Goal: Information Seeking & Learning: Learn about a topic

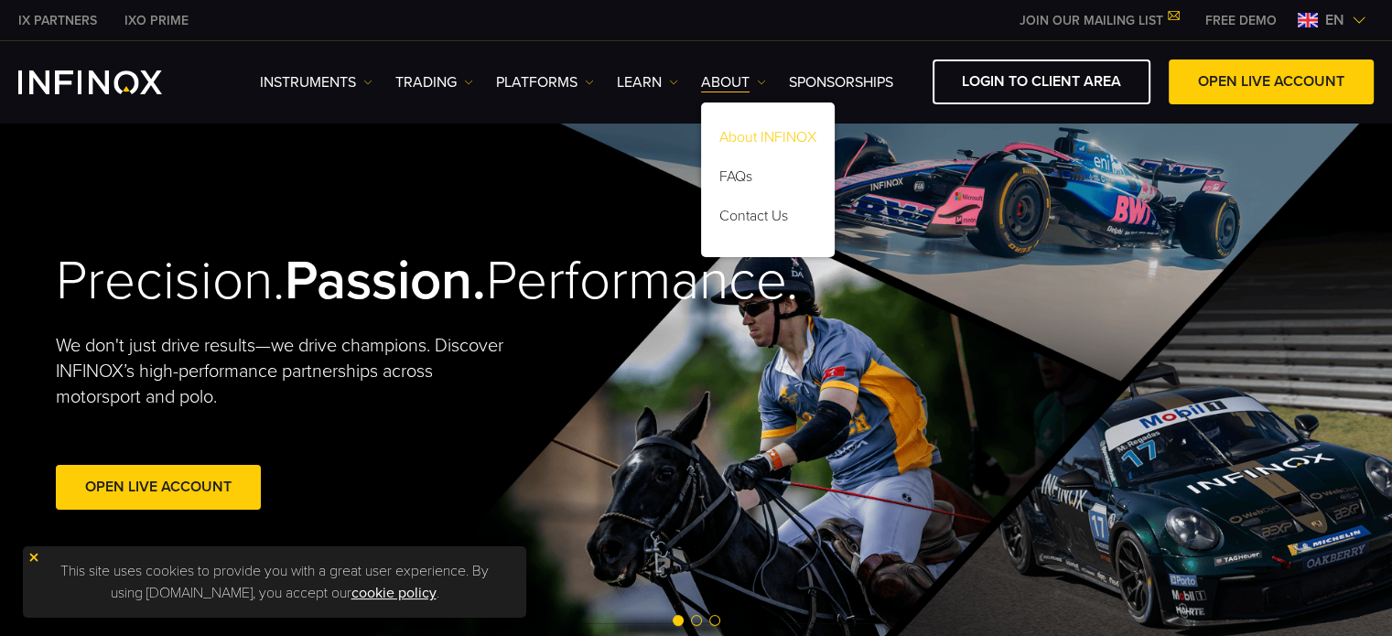
click at [765, 127] on link "About INFINOX" at bounding box center [768, 140] width 134 height 39
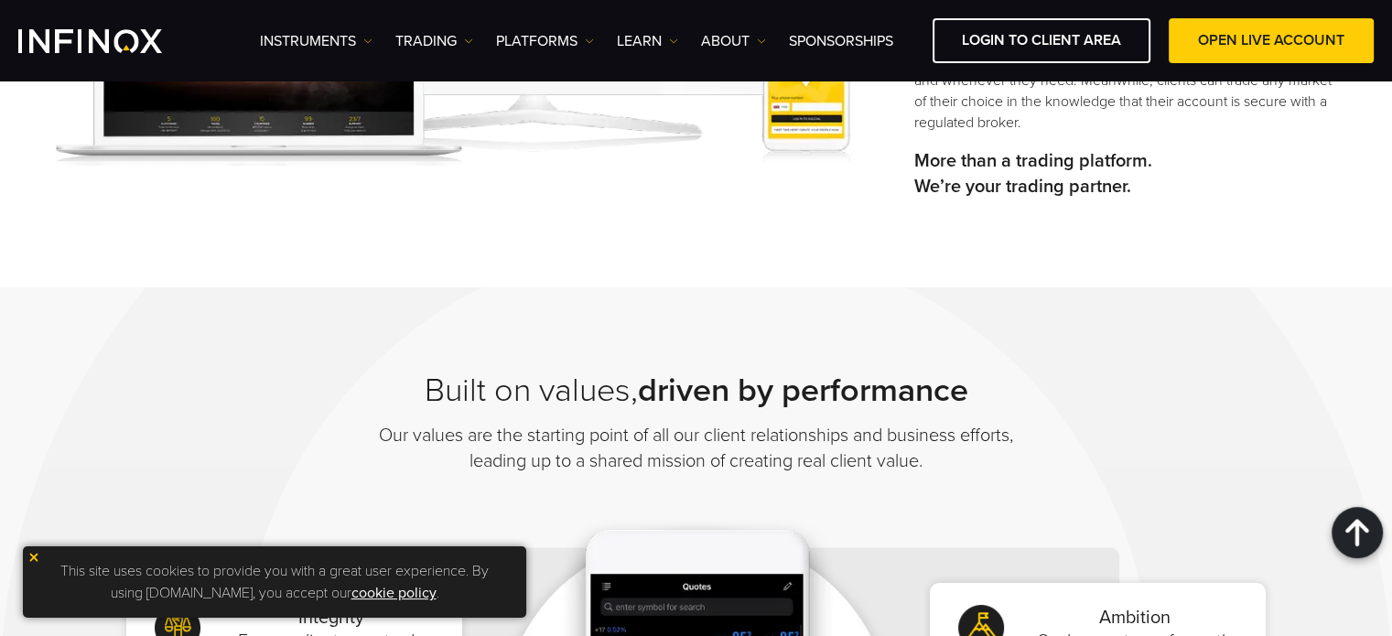
scroll to position [366, 0]
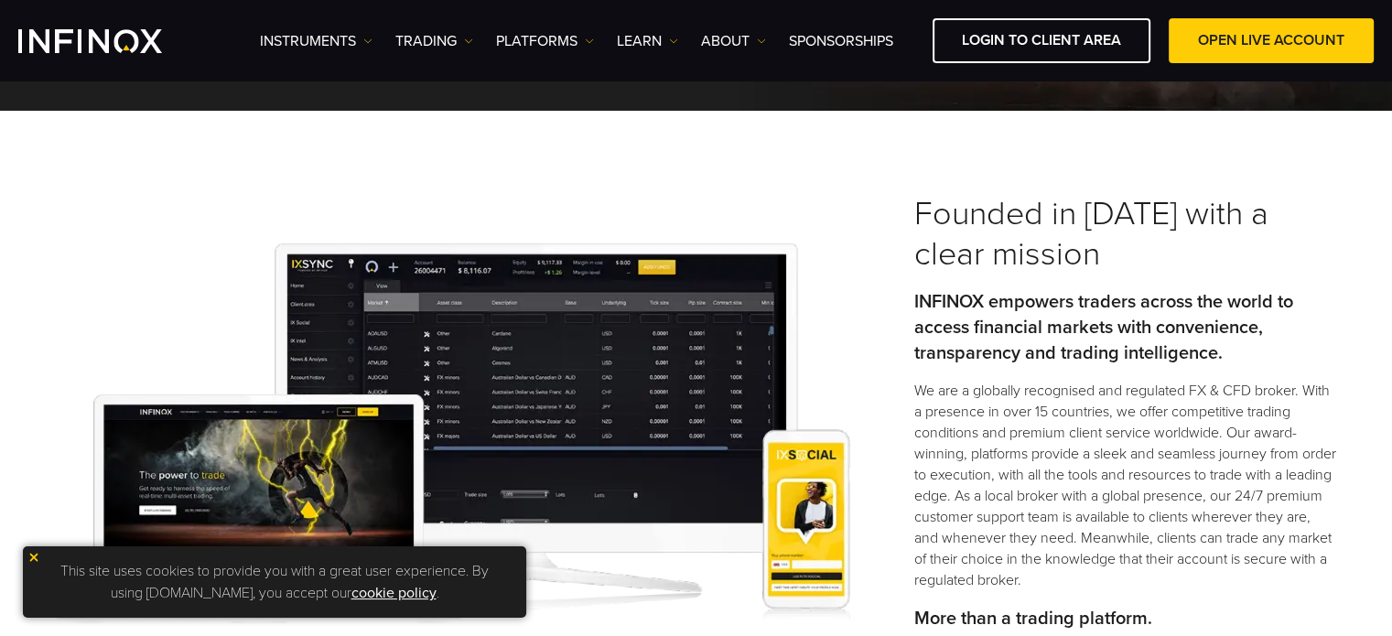
drag, startPoint x: 135, startPoint y: 256, endPoint x: 66, endPoint y: 195, distance: 92.0
click at [134, 255] on img at bounding box center [453, 433] width 794 height 380
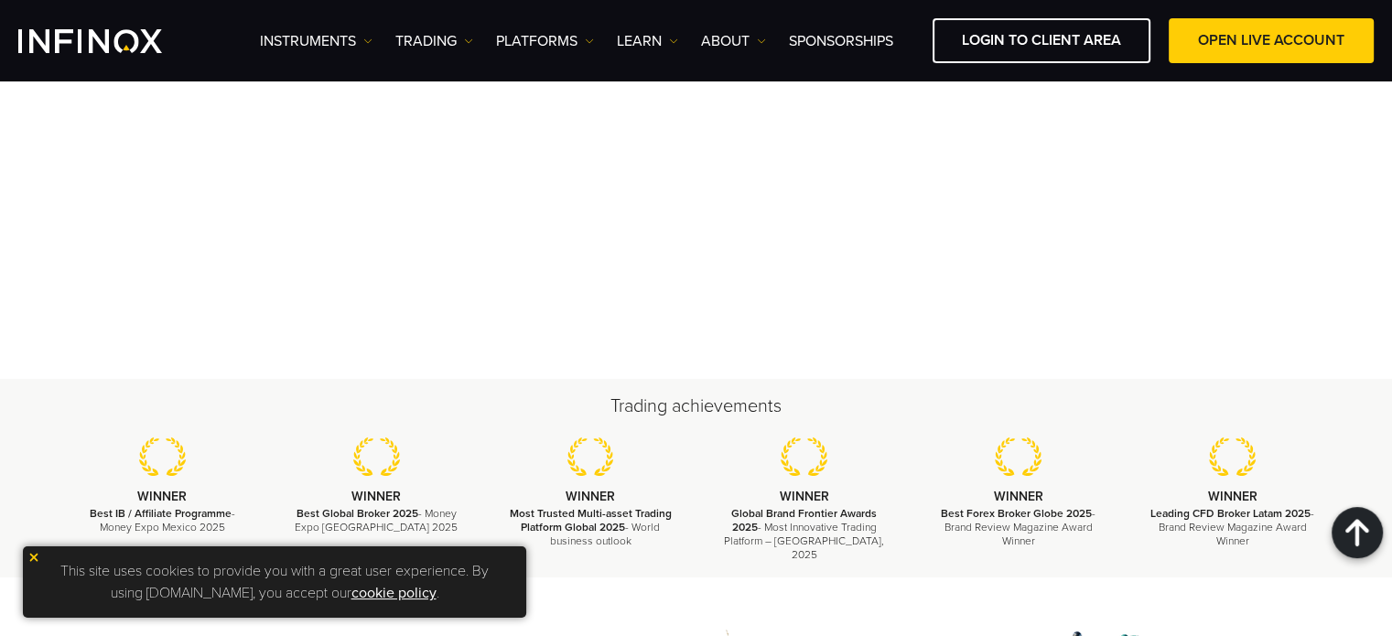
scroll to position [2288, 0]
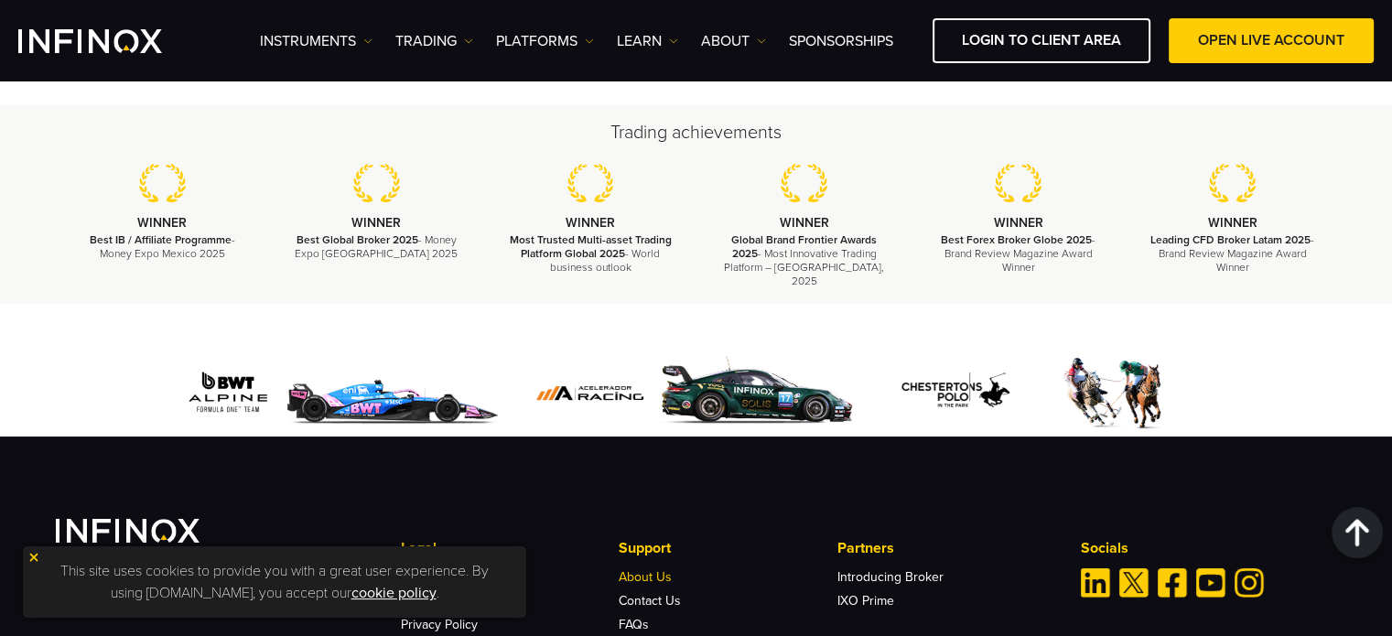
click at [661, 569] on link "About Us" at bounding box center [645, 577] width 53 height 16
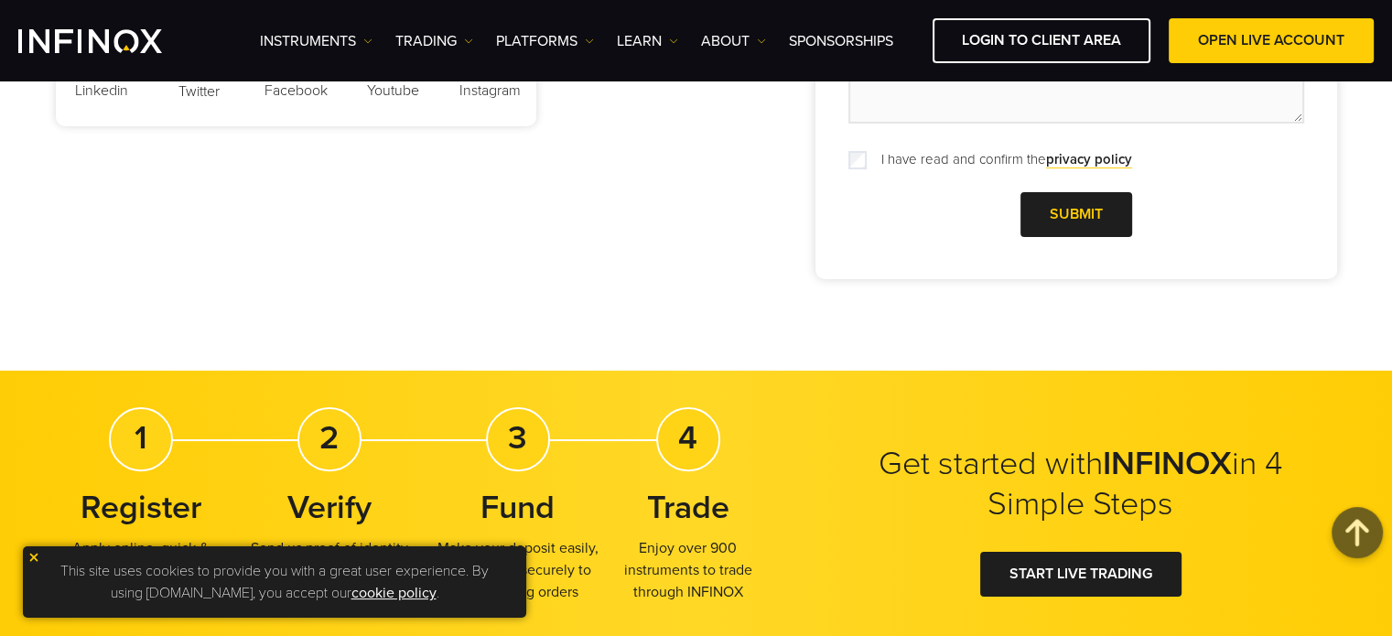
scroll to position [0, 0]
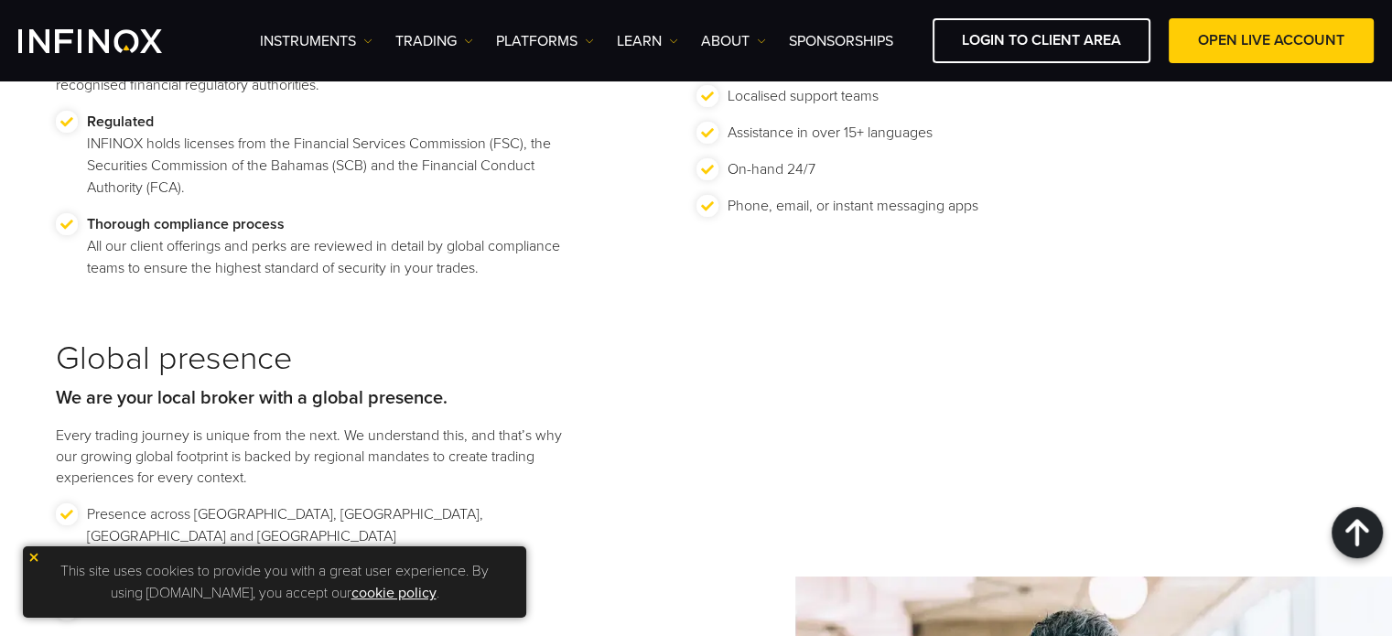
scroll to position [2654, 0]
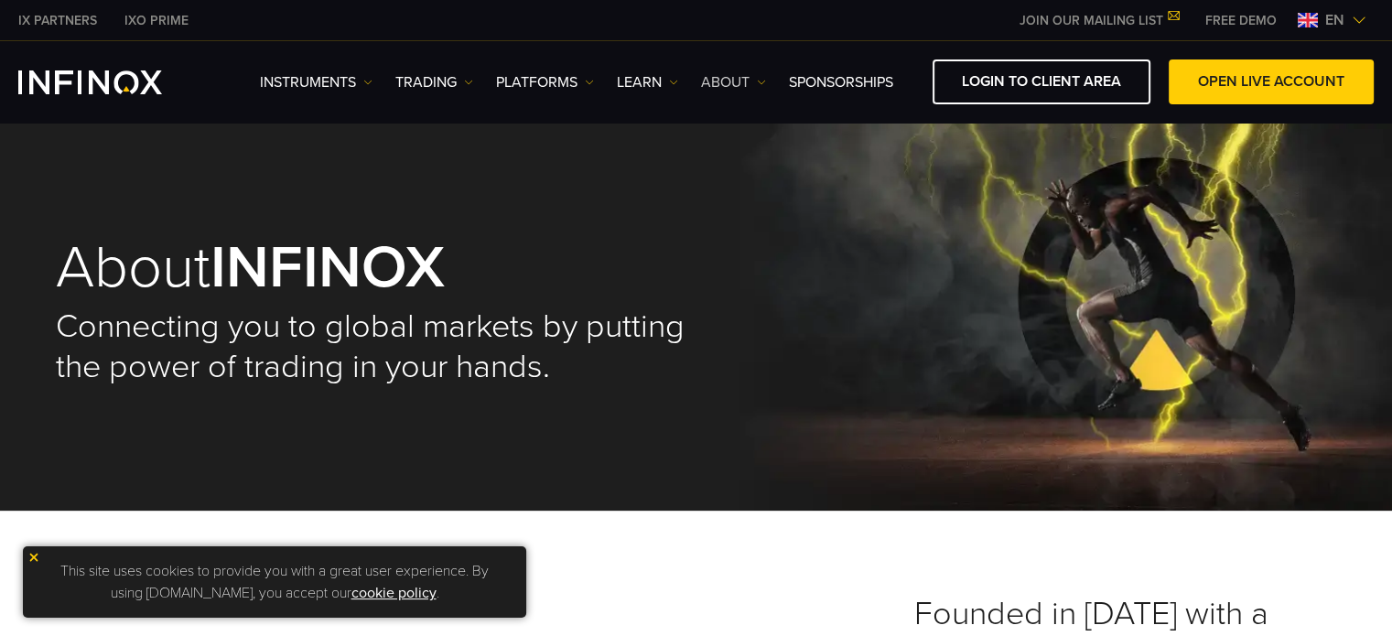
click at [743, 85] on link "ABOUT" at bounding box center [733, 82] width 65 height 22
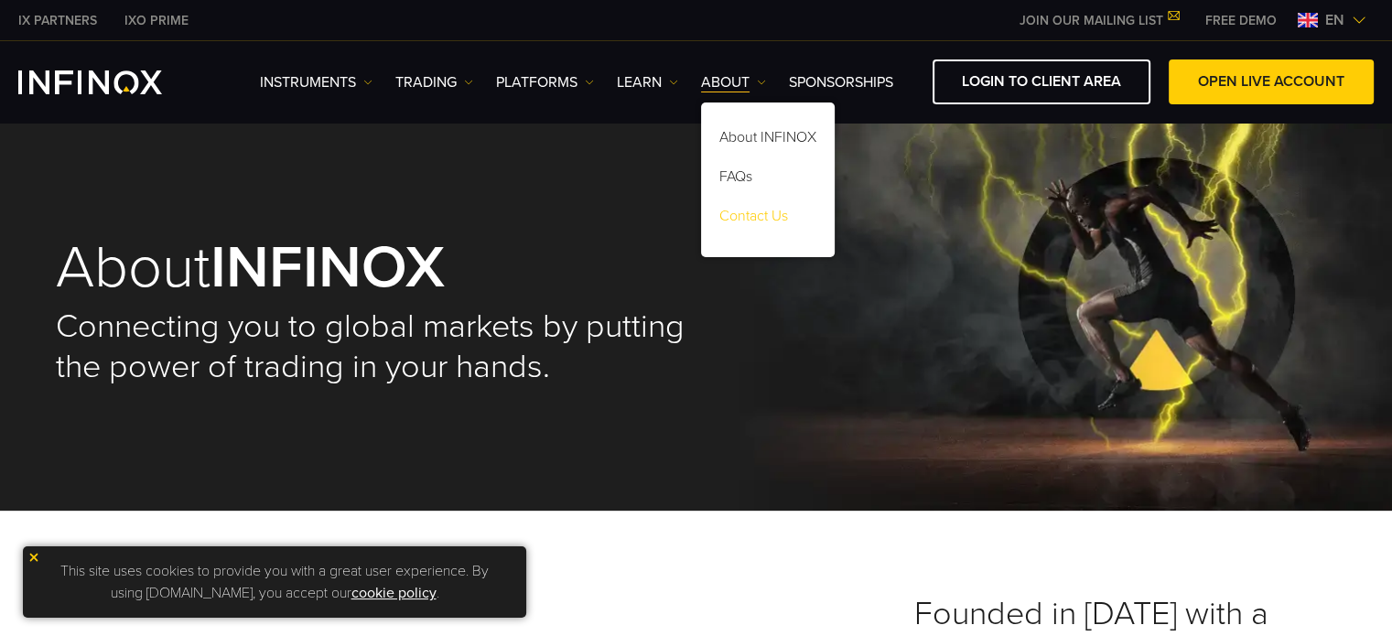
click at [768, 217] on link "Contact Us" at bounding box center [768, 218] width 134 height 39
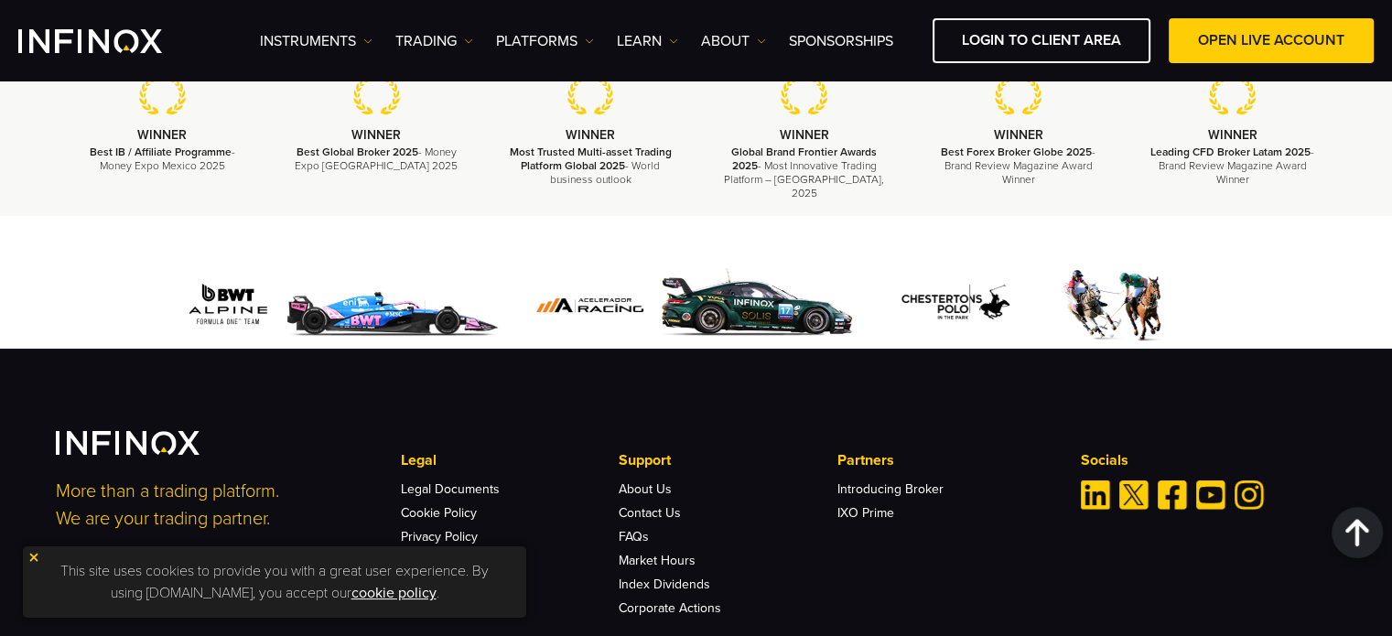
scroll to position [2544, 0]
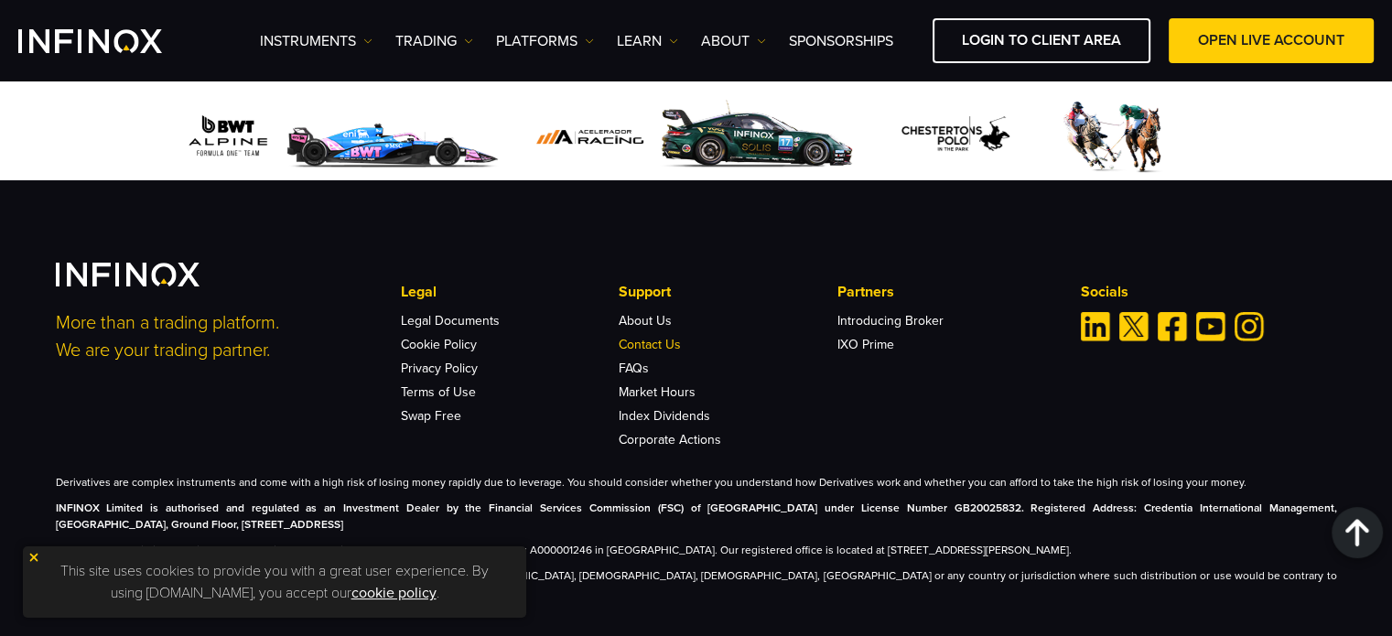
click at [639, 337] on link "Contact Us" at bounding box center [650, 345] width 62 height 16
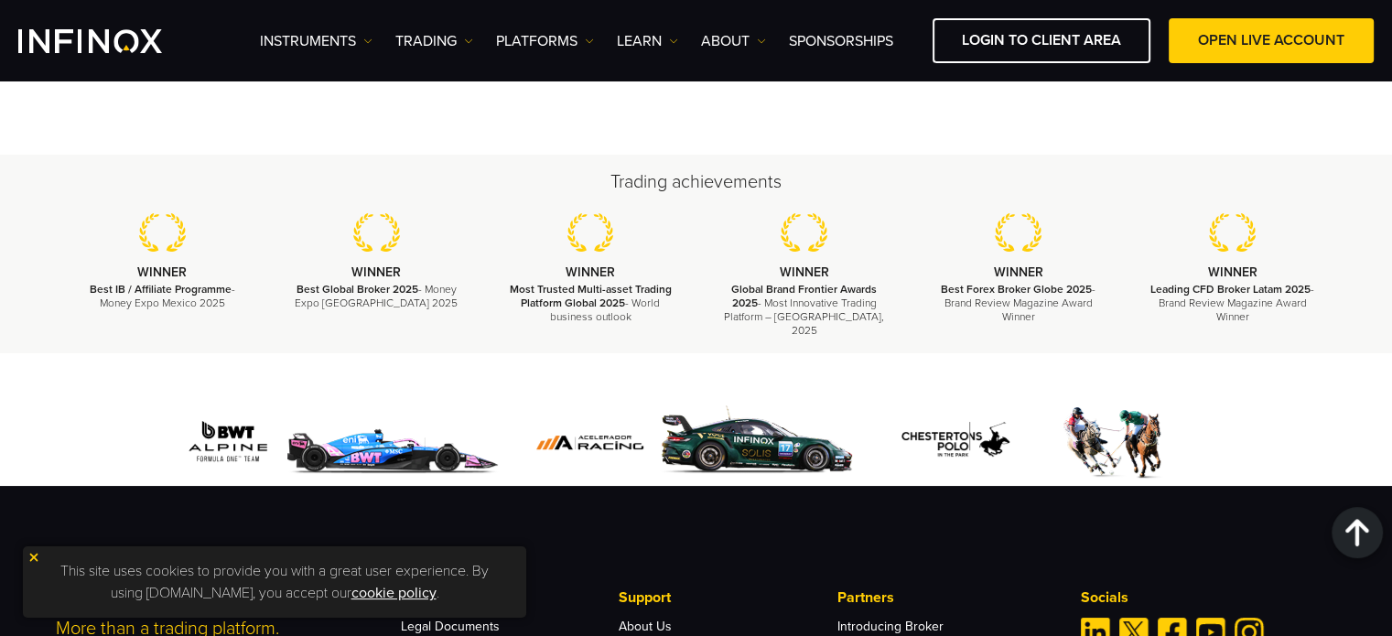
scroll to position [2544, 0]
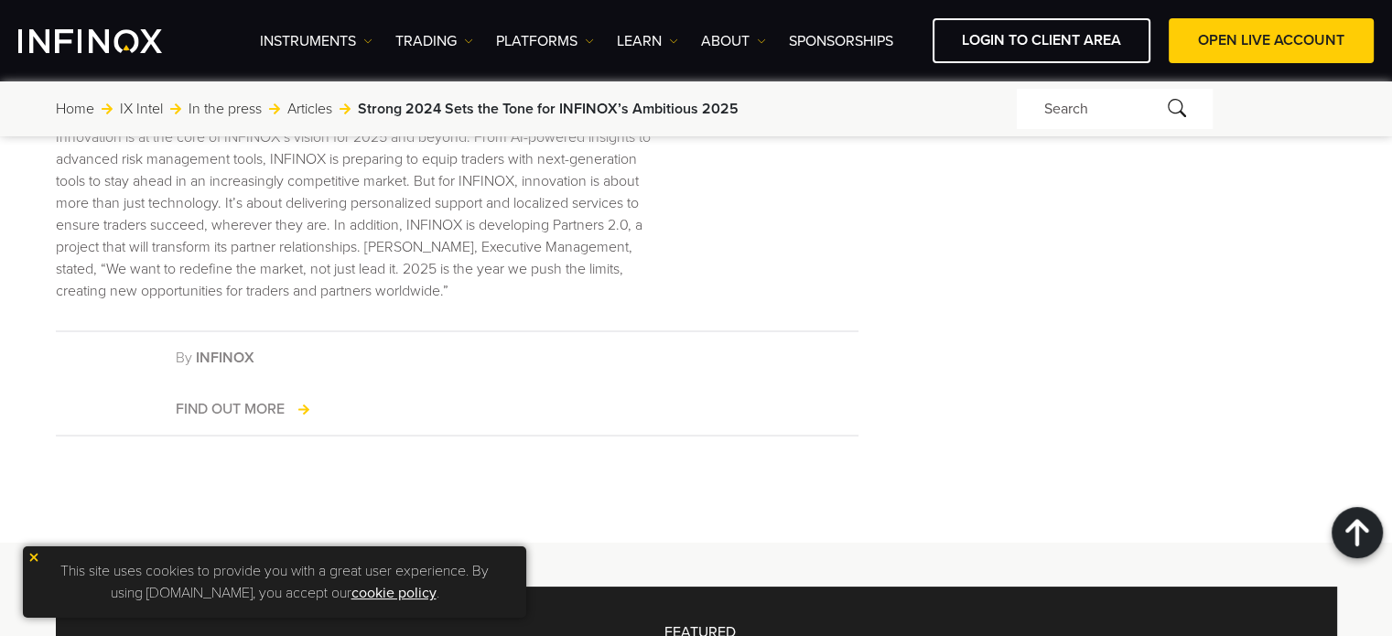
scroll to position [1556, 0]
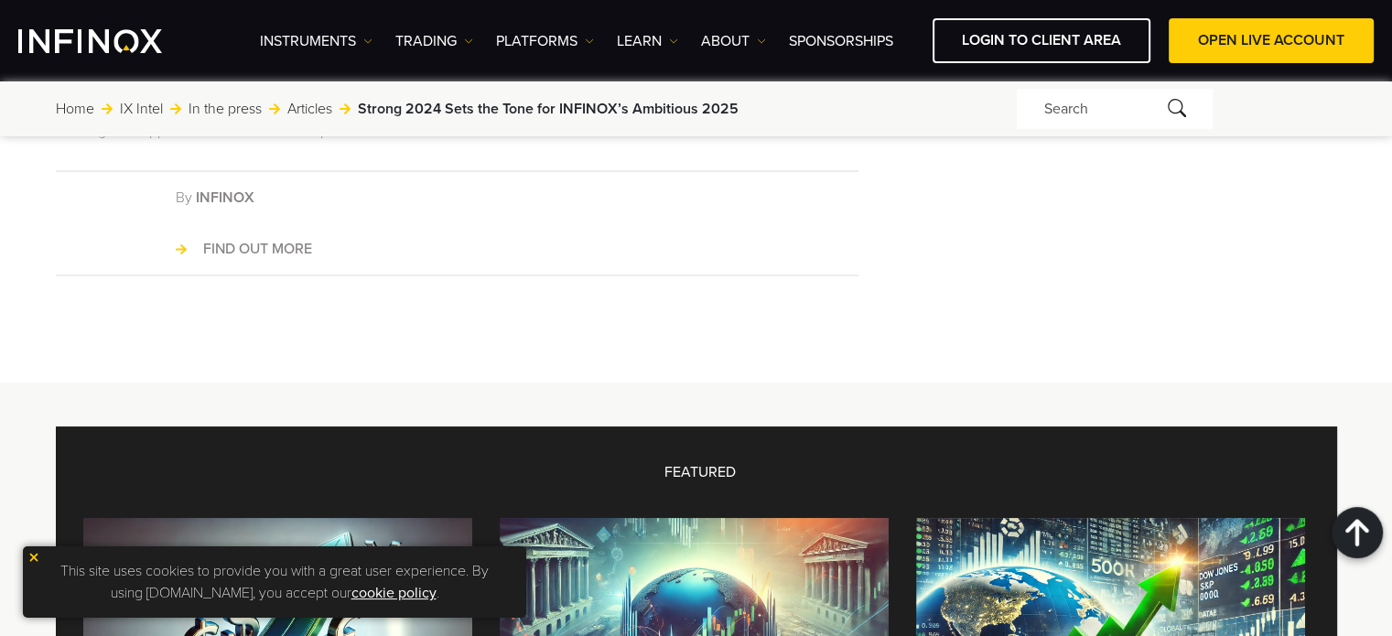
click at [219, 250] on link "FIND OUT MORE" at bounding box center [244, 249] width 136 height 22
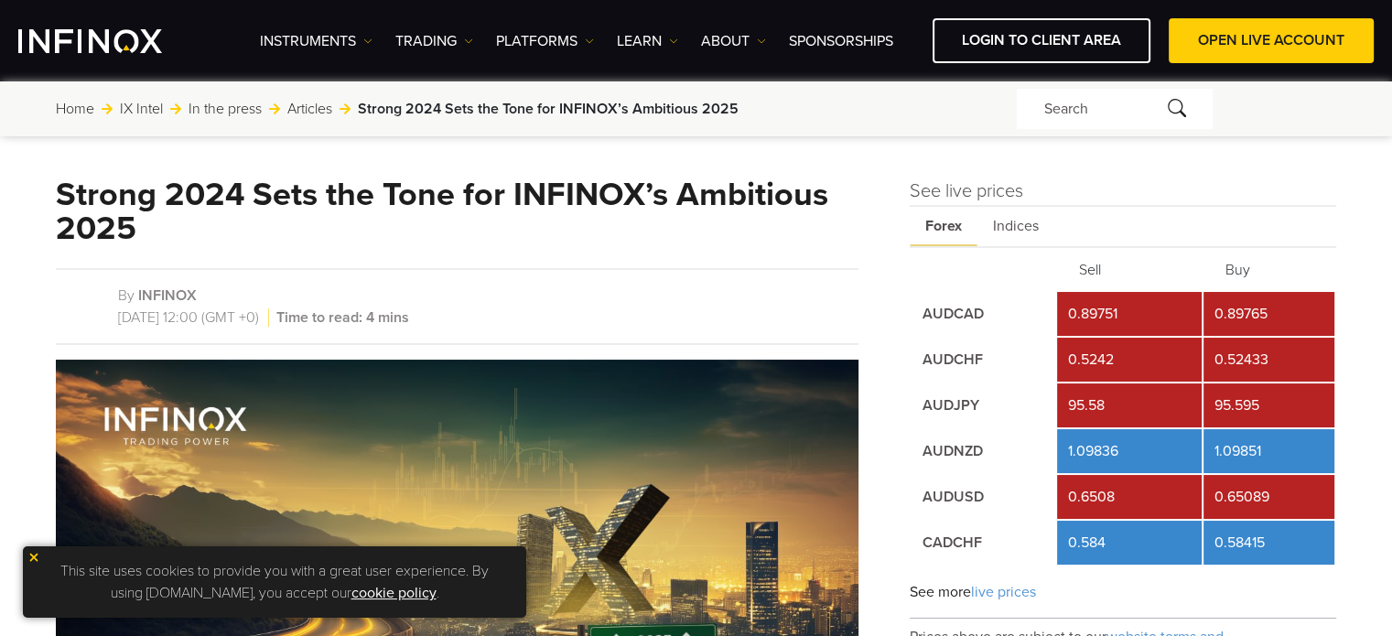
scroll to position [0, 0]
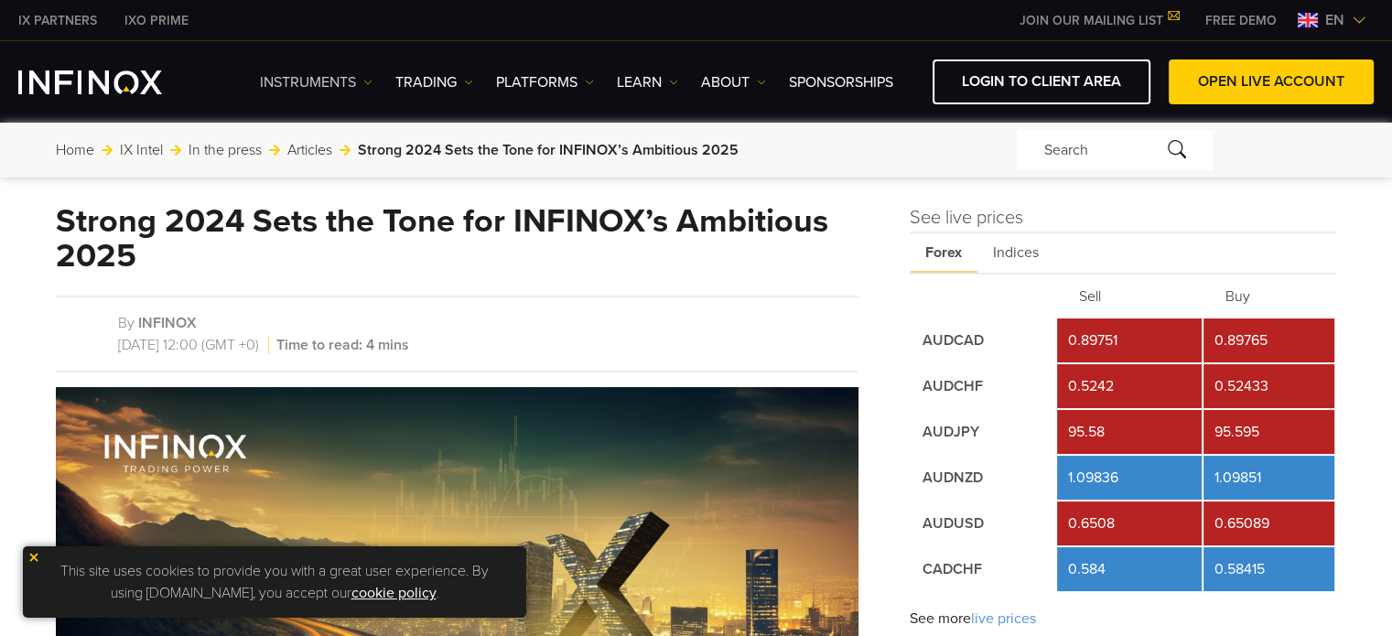
click at [300, 80] on link "Instruments" at bounding box center [316, 82] width 113 height 22
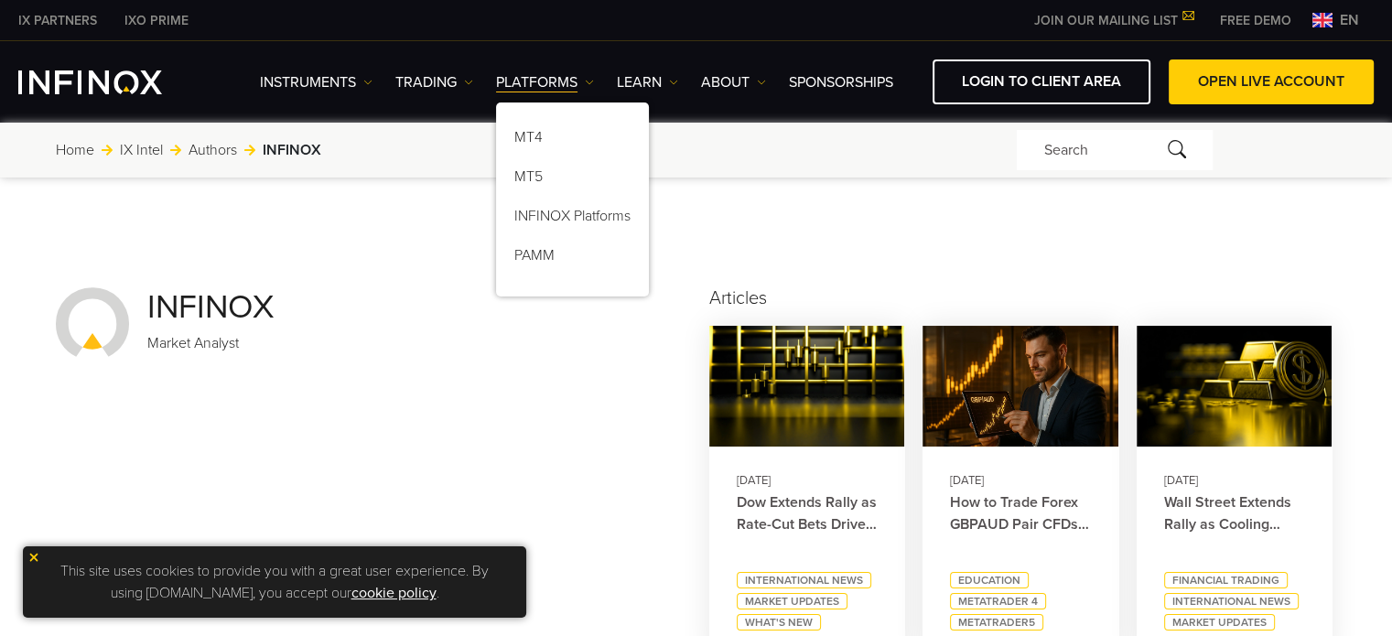
click at [593, 82] on img at bounding box center [589, 82] width 9 height 9
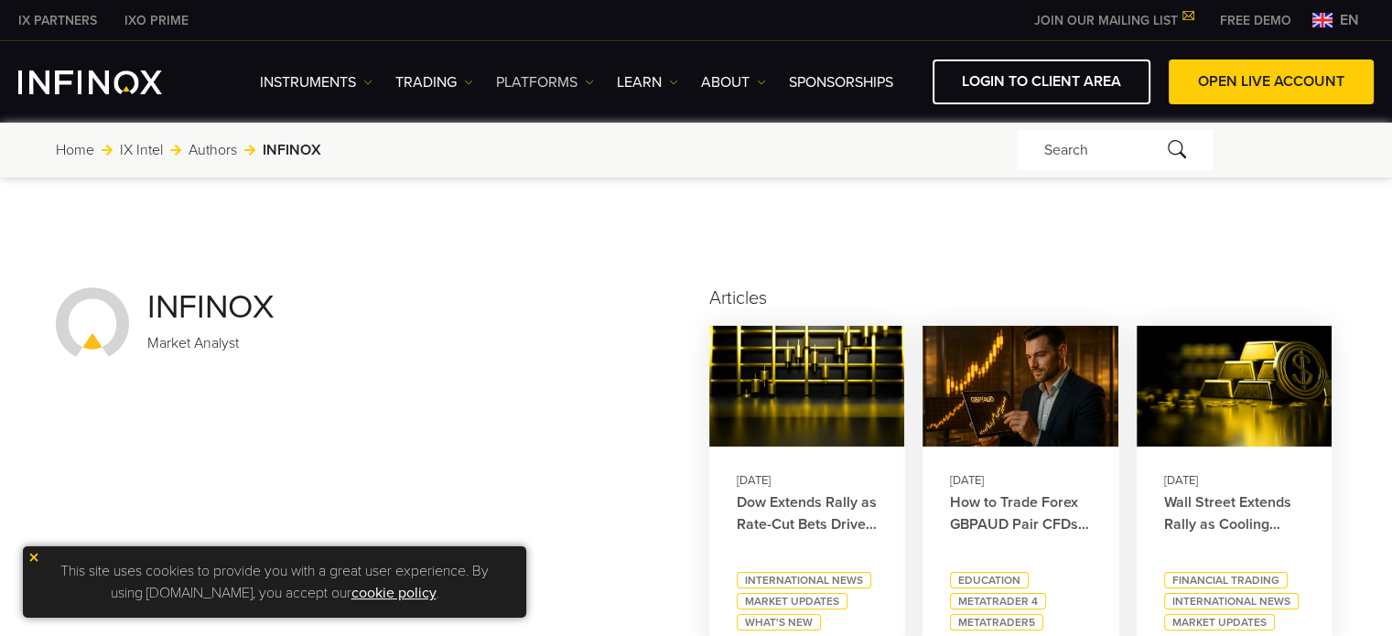
click at [585, 83] on link "PLATFORMS" at bounding box center [545, 82] width 98 height 22
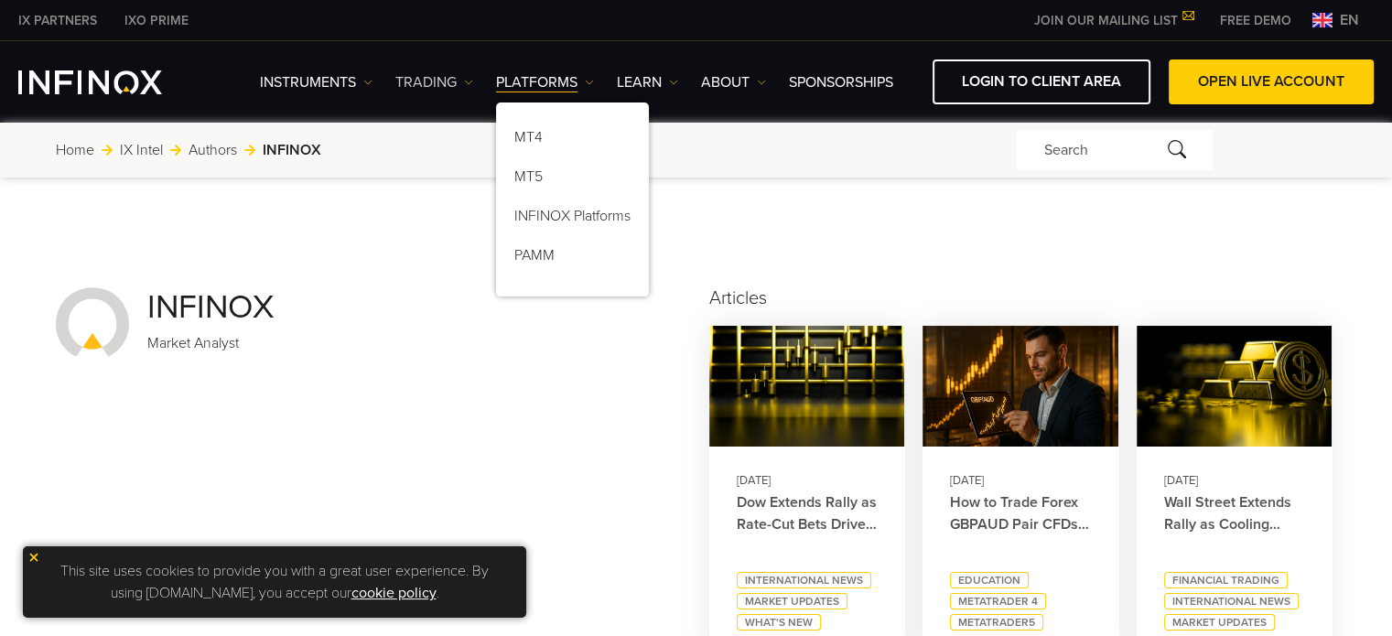
click at [469, 86] on link "TRADING" at bounding box center [434, 82] width 78 height 22
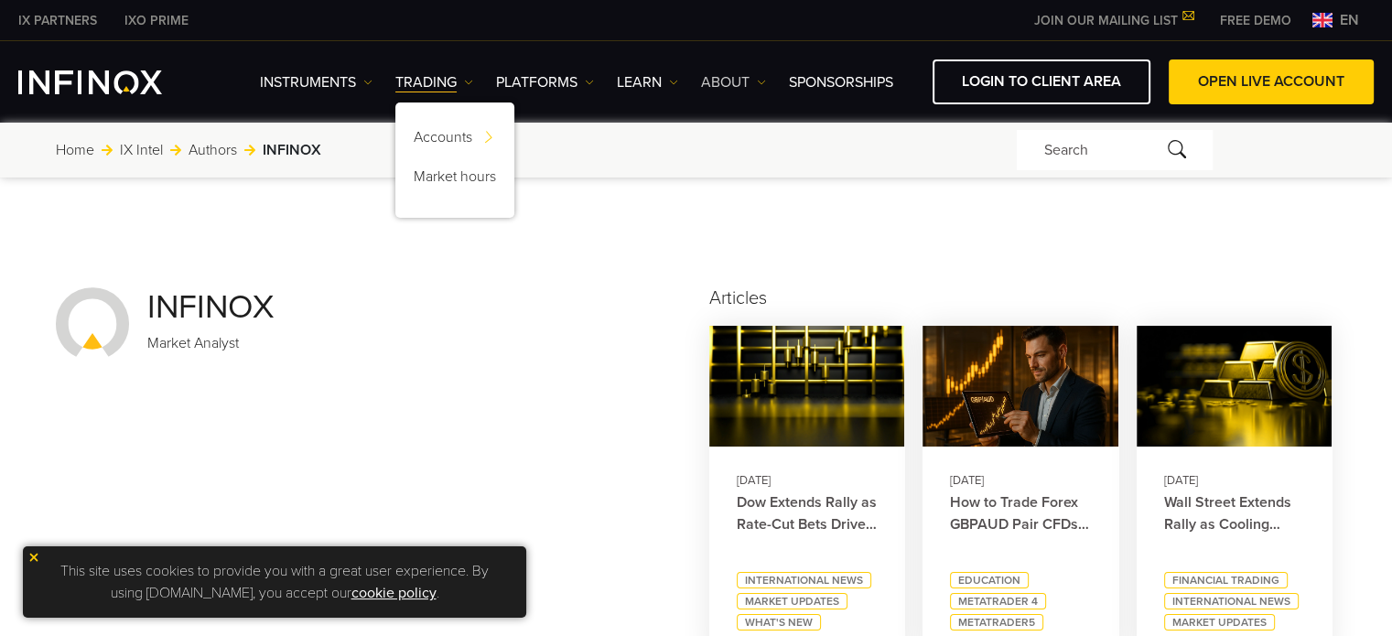
click at [750, 83] on link "ABOUT" at bounding box center [733, 82] width 65 height 22
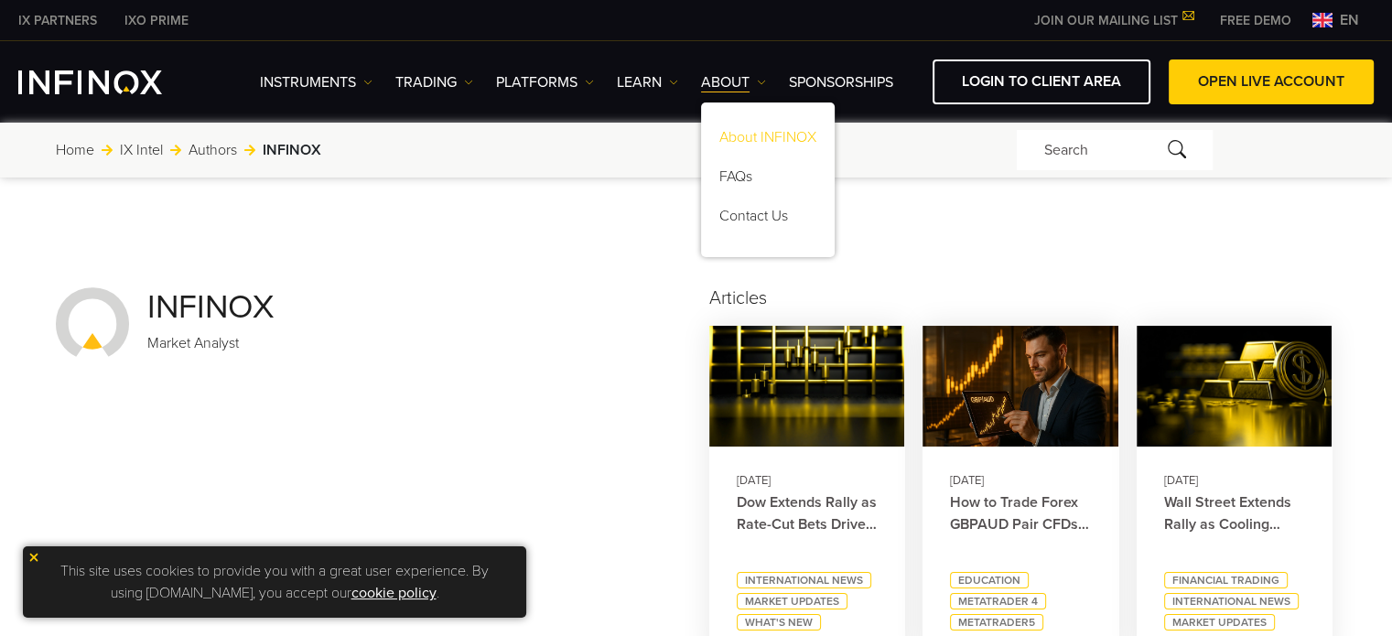
click at [742, 132] on link "About INFINOX" at bounding box center [768, 140] width 134 height 39
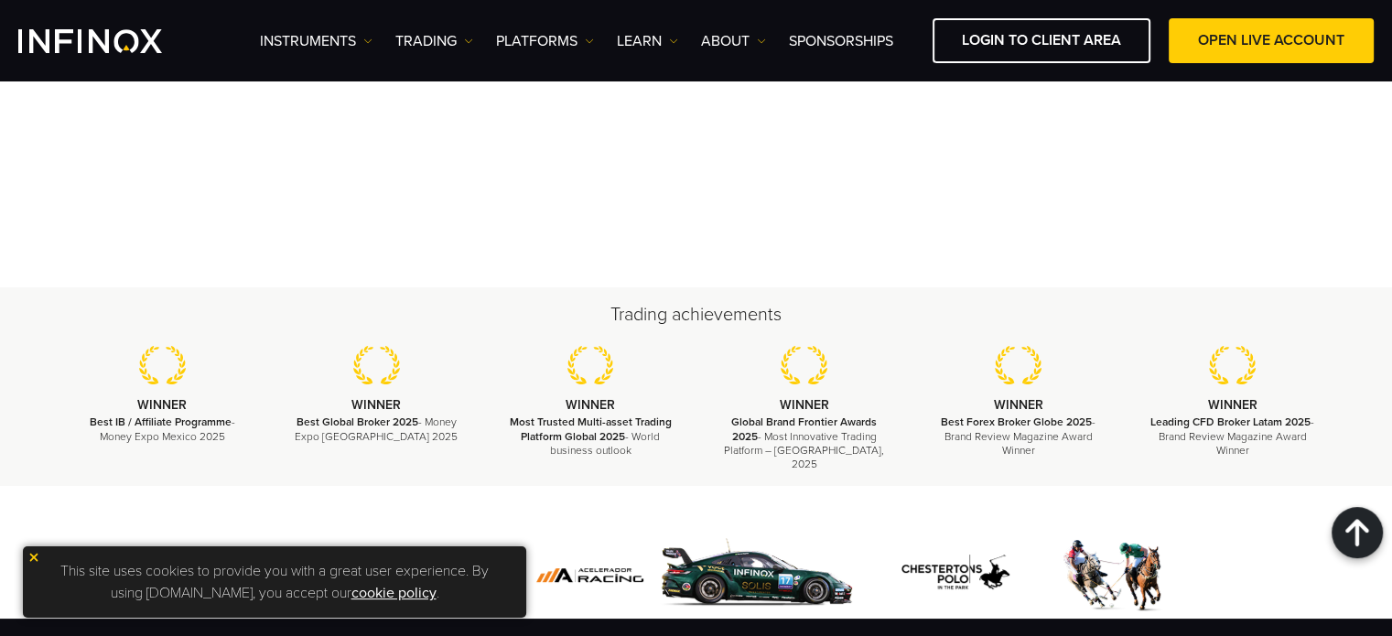
scroll to position [6843, 0]
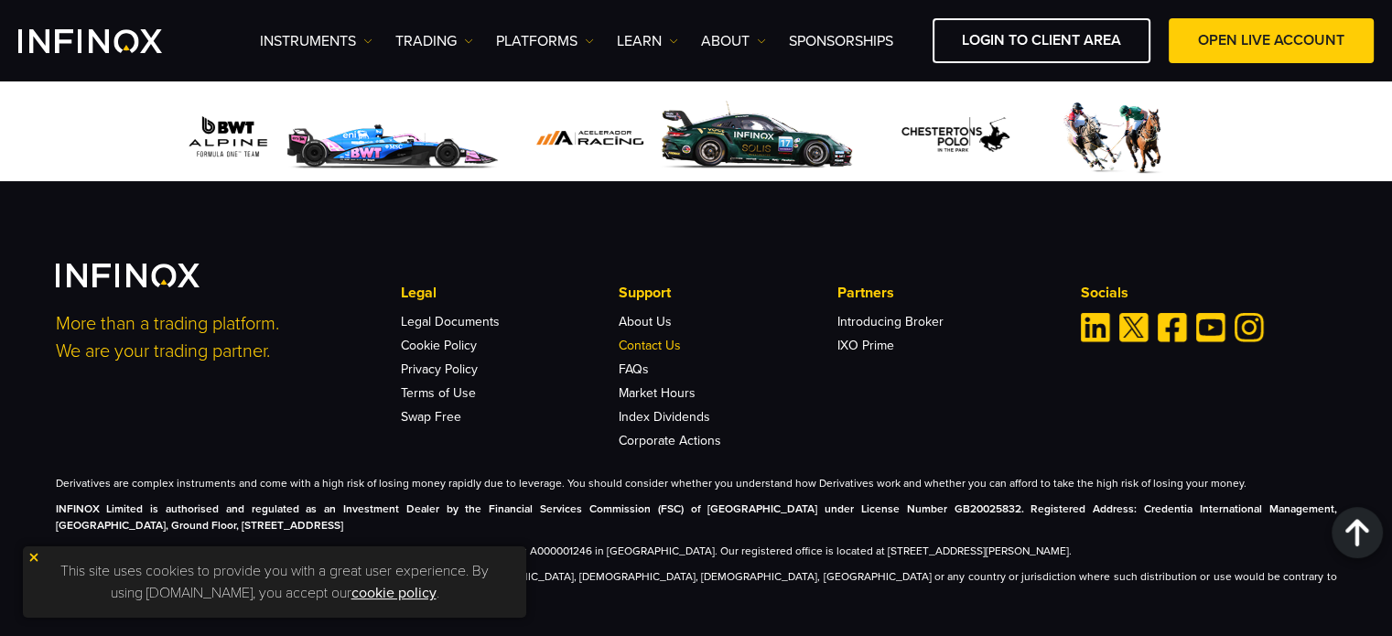
click at [670, 338] on link "Contact Us" at bounding box center [650, 346] width 62 height 16
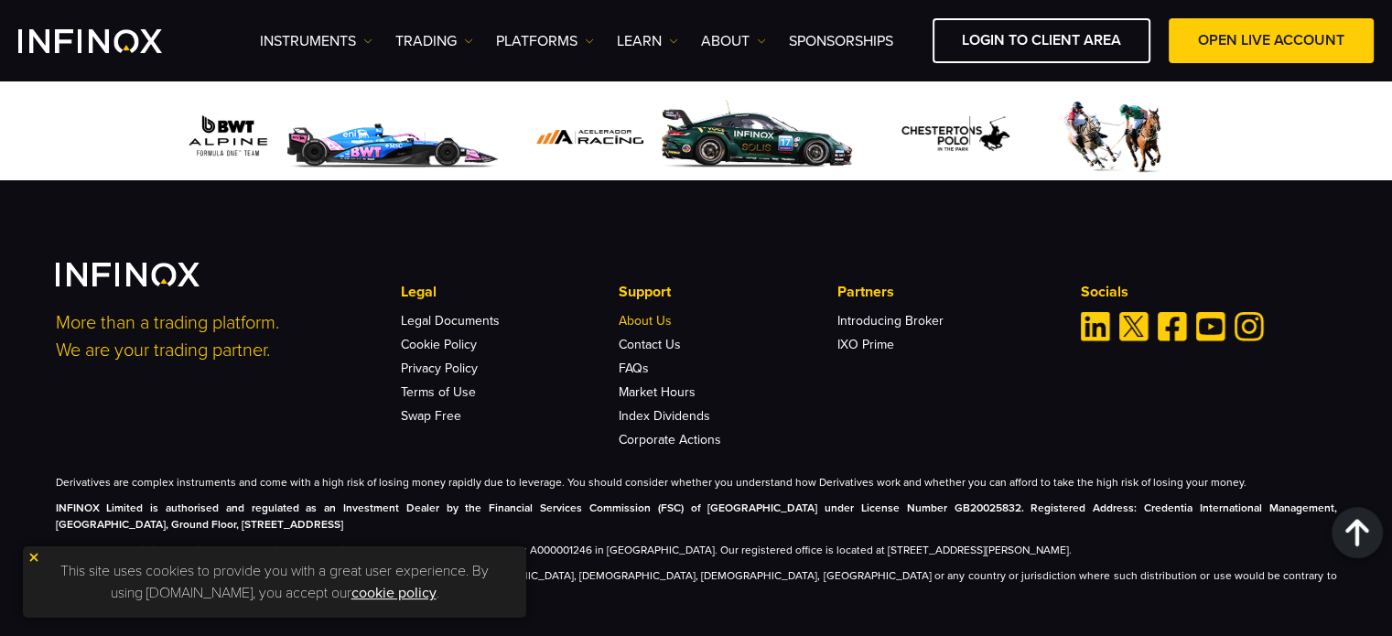
click at [640, 313] on link "About Us" at bounding box center [645, 321] width 53 height 16
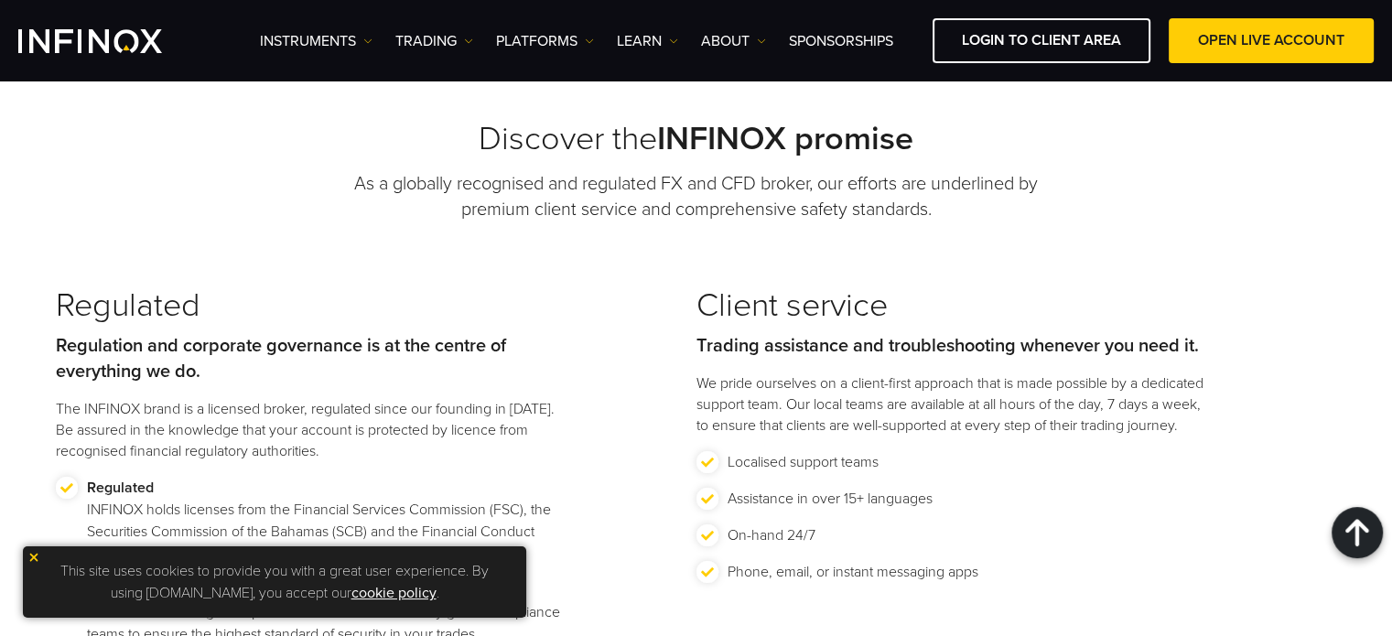
scroll to position [2196, 0]
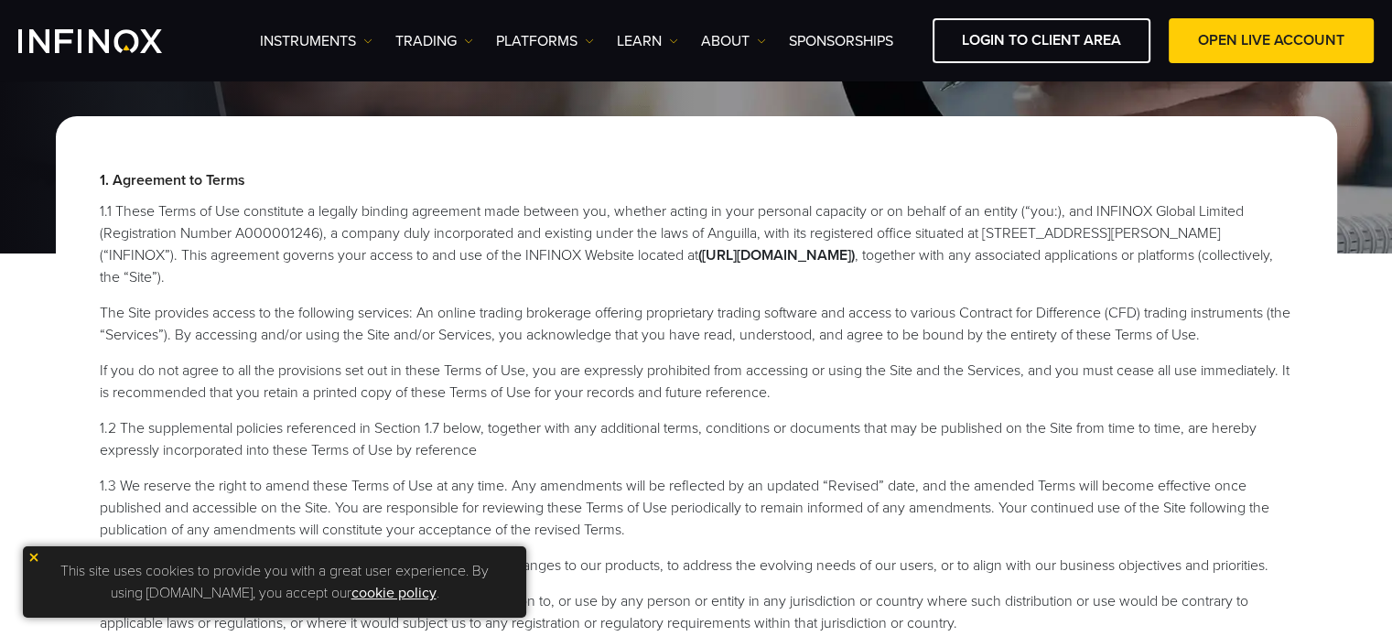
click at [615, 175] on p "1. Agreement to Terms" at bounding box center [696, 180] width 1193 height 22
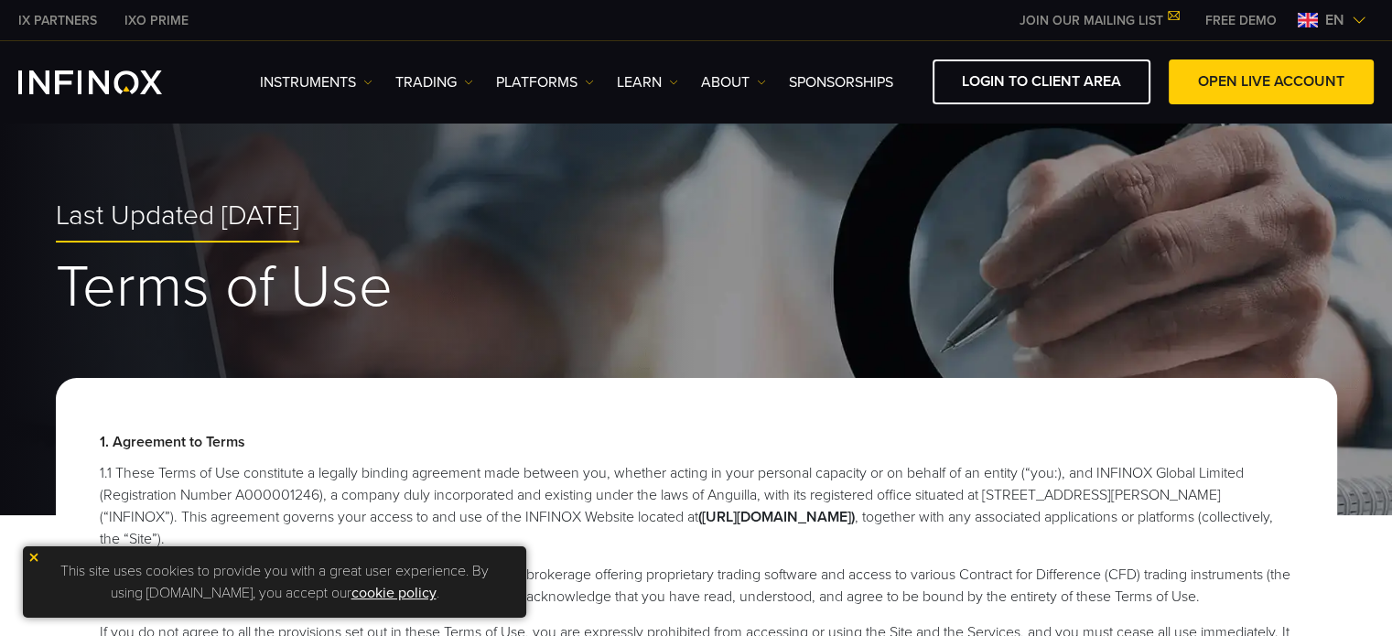
drag, startPoint x: 1079, startPoint y: 519, endPoint x: 952, endPoint y: 483, distance: 132.1
click at [855, 519] on strong "([URL][DOMAIN_NAME])" at bounding box center [776, 517] width 156 height 18
